Goal: Transaction & Acquisition: Purchase product/service

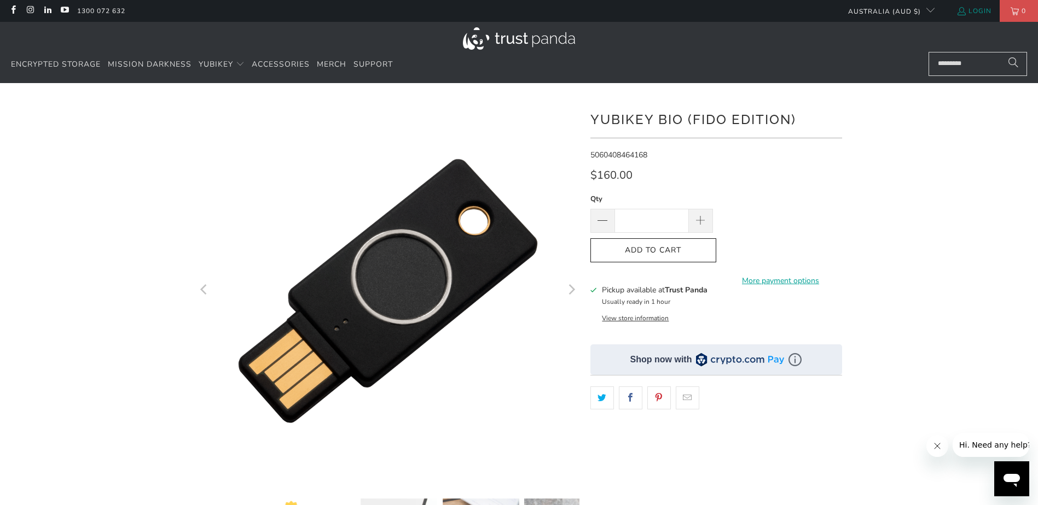
click at [968, 9] on link "Login" at bounding box center [973, 11] width 35 height 12
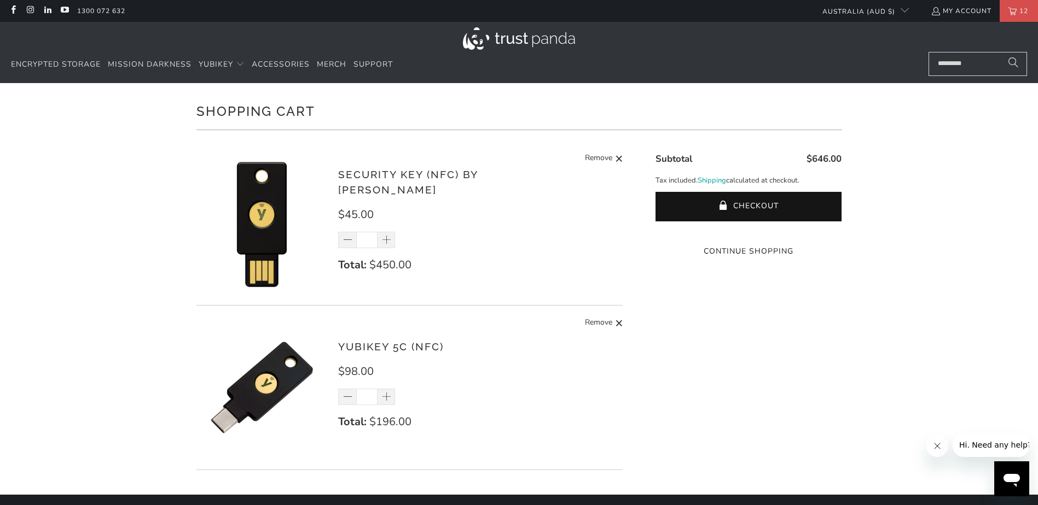
drag, startPoint x: 371, startPoint y: 230, endPoint x: 356, endPoint y: 231, distance: 15.3
click at [356, 232] on input "**" at bounding box center [366, 240] width 21 height 16
type input "*"
click at [495, 382] on div "YubiKey 5C (NFC) $98.00 * Total: $196.00 Remove" at bounding box center [475, 390] width 274 height 103
click at [386, 397] on span at bounding box center [386, 397] width 11 height 11
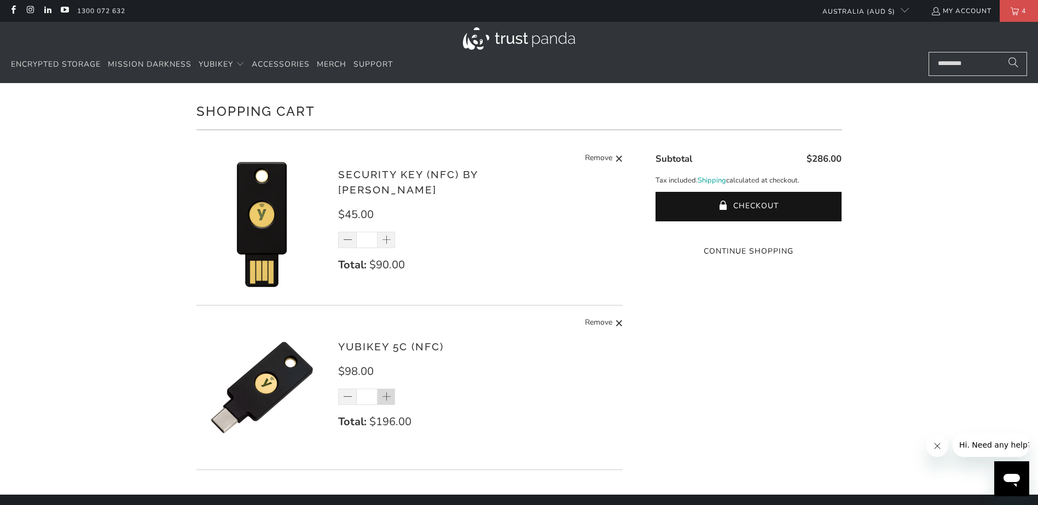
type input "*"
click at [385, 397] on span at bounding box center [386, 397] width 11 height 11
type input "*"
click at [388, 396] on span at bounding box center [386, 397] width 11 height 11
type input "*"
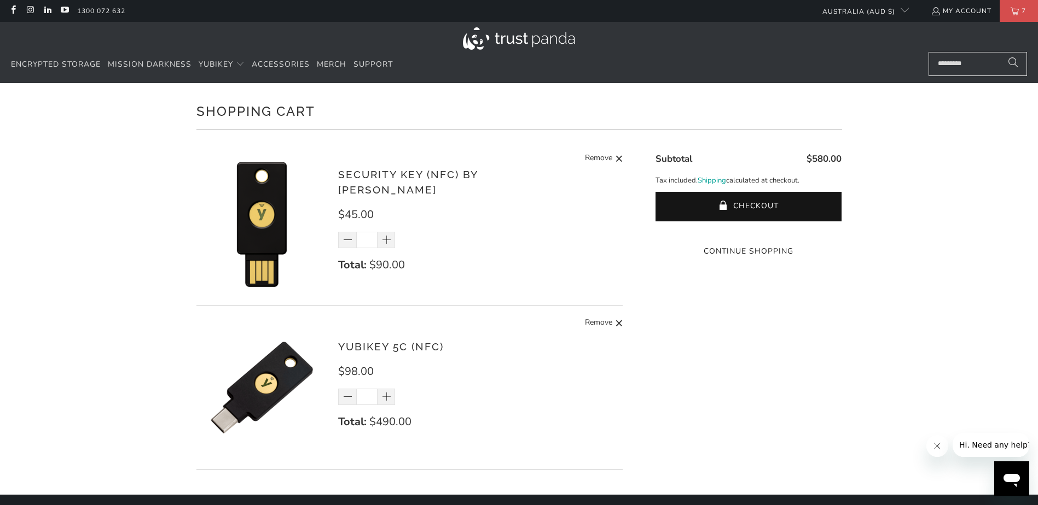
click at [674, 367] on div "$580.00 Subtotal Tax included. Shipping calculated at checkout. Checkout One or…" at bounding box center [737, 308] width 208 height 335
click at [711, 409] on div "$580.00 Subtotal Tax included. Shipping calculated at checkout. Checkout One or…" at bounding box center [737, 308] width 208 height 335
click at [387, 398] on span at bounding box center [386, 397] width 11 height 11
type input "*"
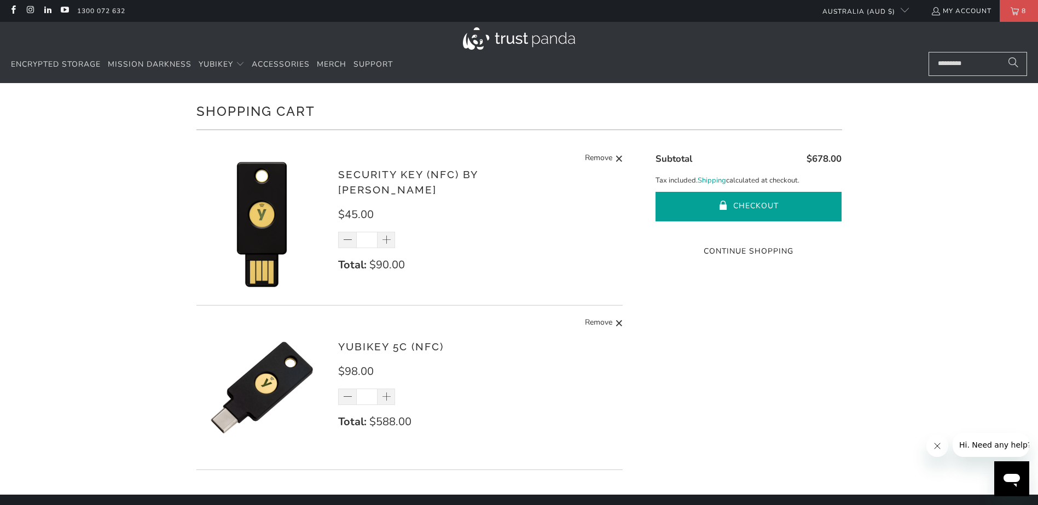
click at [751, 206] on button "Checkout" at bounding box center [748, 207] width 186 height 30
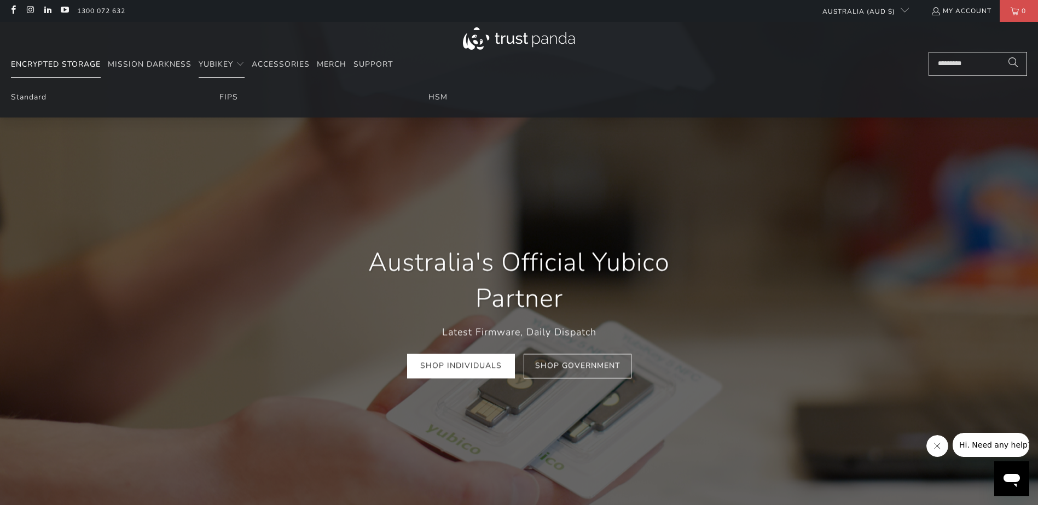
click at [50, 60] on span "Encrypted Storage" at bounding box center [56, 64] width 90 height 10
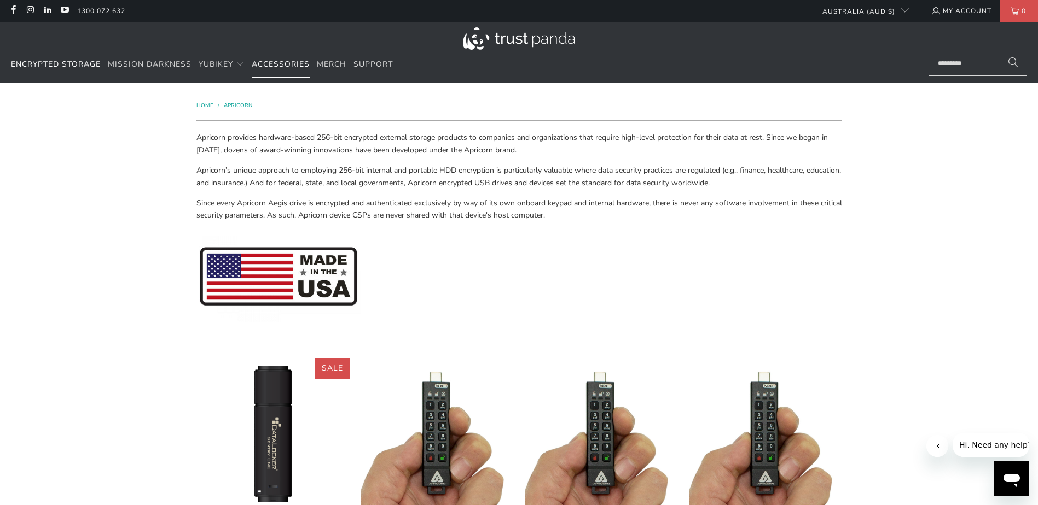
click at [282, 66] on span "Accessories" at bounding box center [281, 64] width 58 height 10
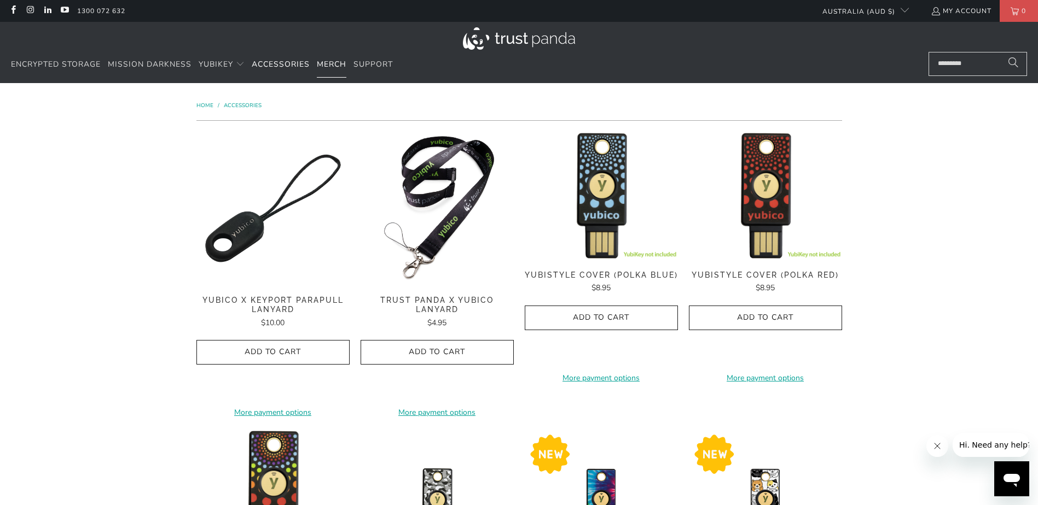
click at [324, 66] on span "Merch" at bounding box center [332, 64] width 30 height 10
